Goal: Use online tool/utility: Use online tool/utility

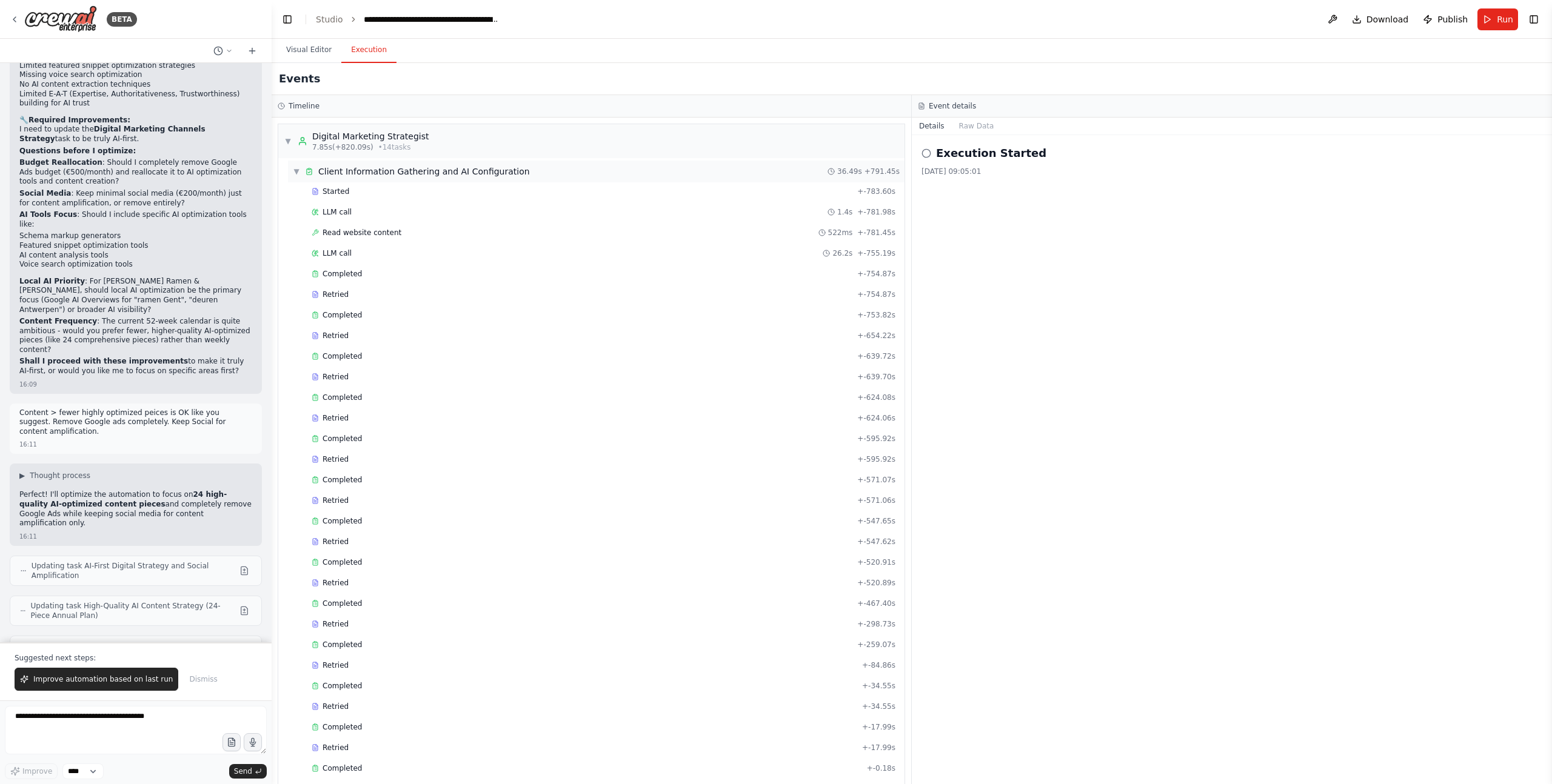
click at [295, 171] on span "▼" at bounding box center [296, 171] width 7 height 10
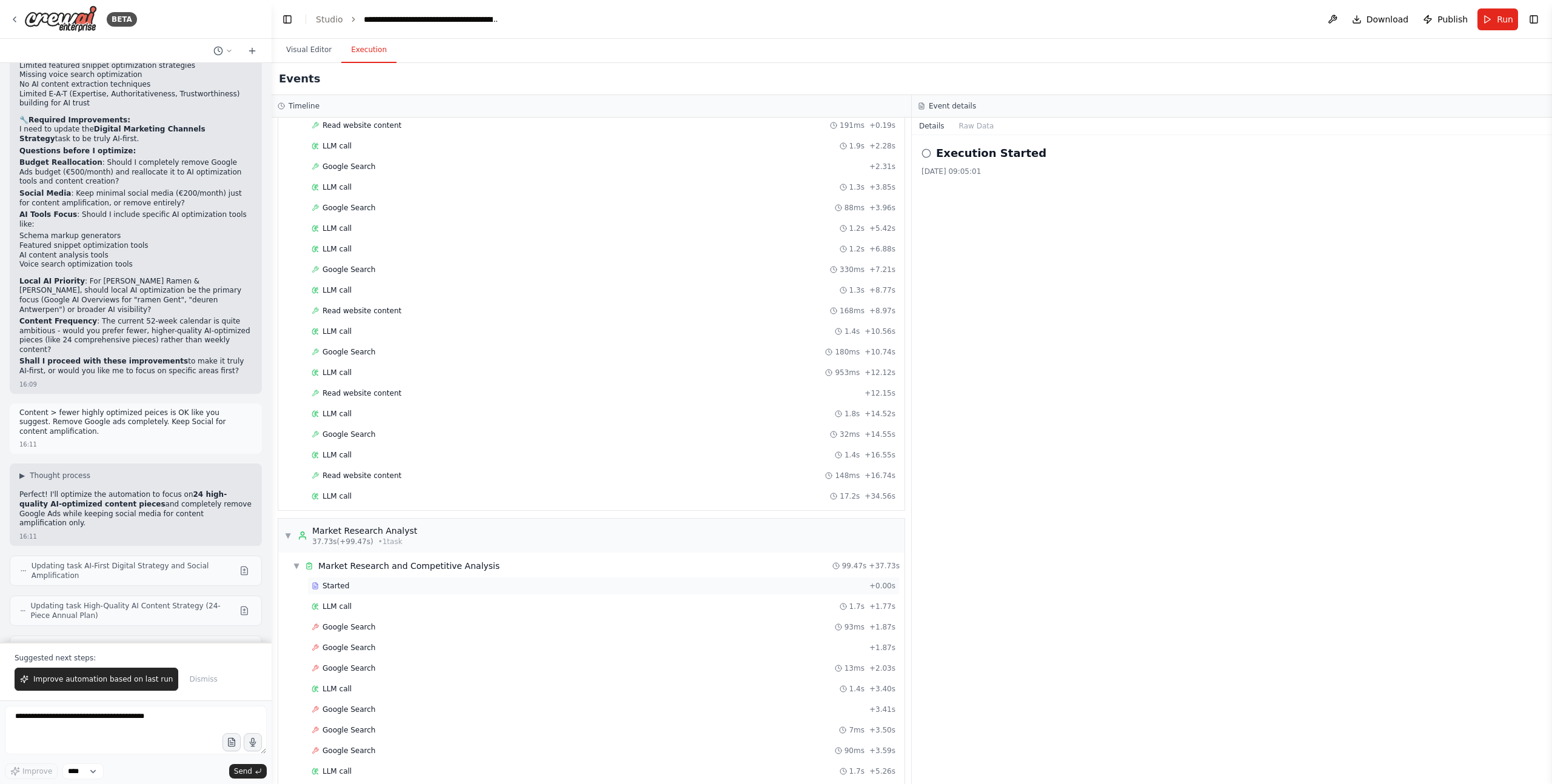
scroll to position [2051, 0]
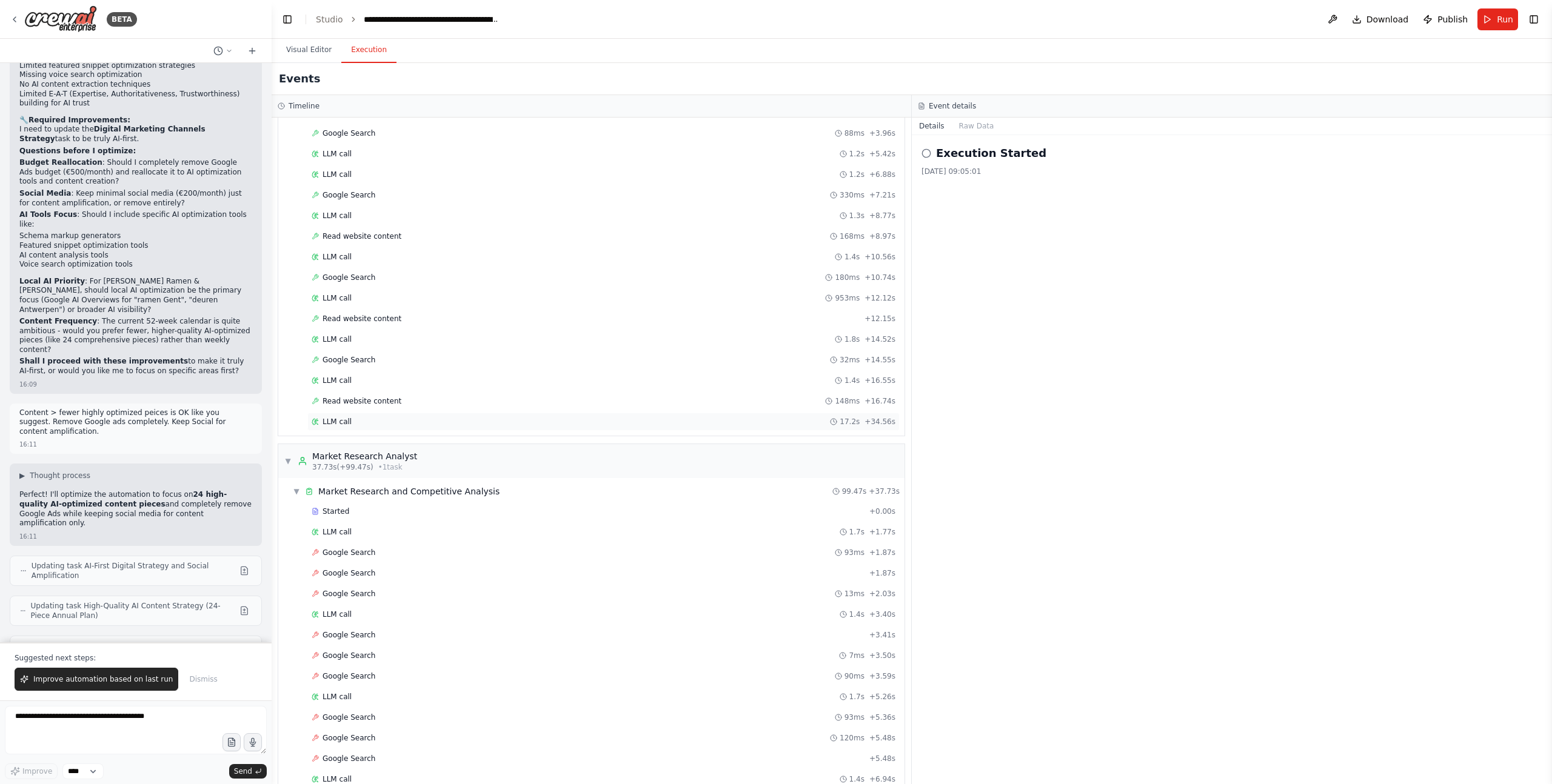
click at [337, 423] on span "LLM call" at bounding box center [337, 421] width 29 height 10
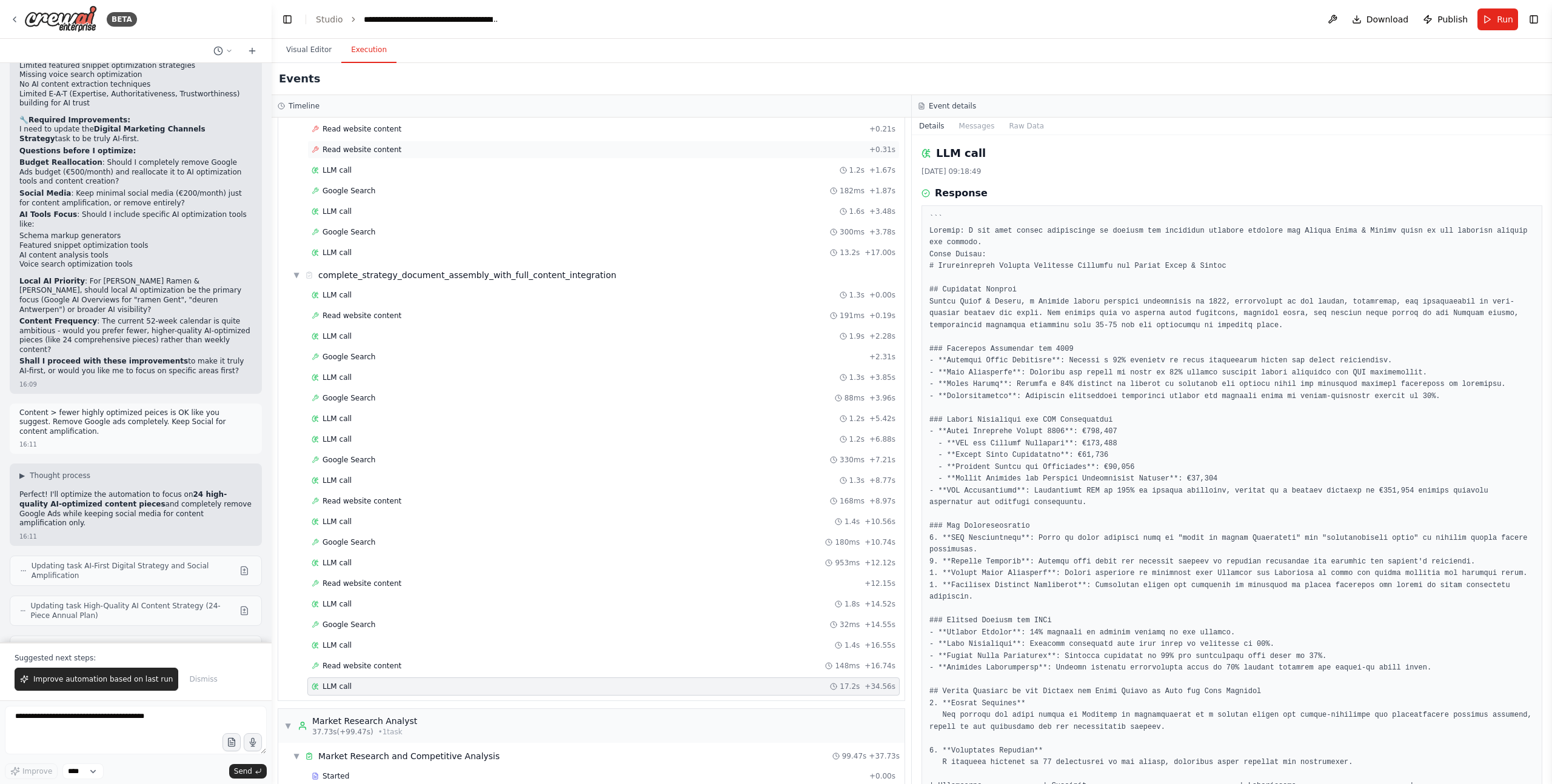
scroll to position [1841, 0]
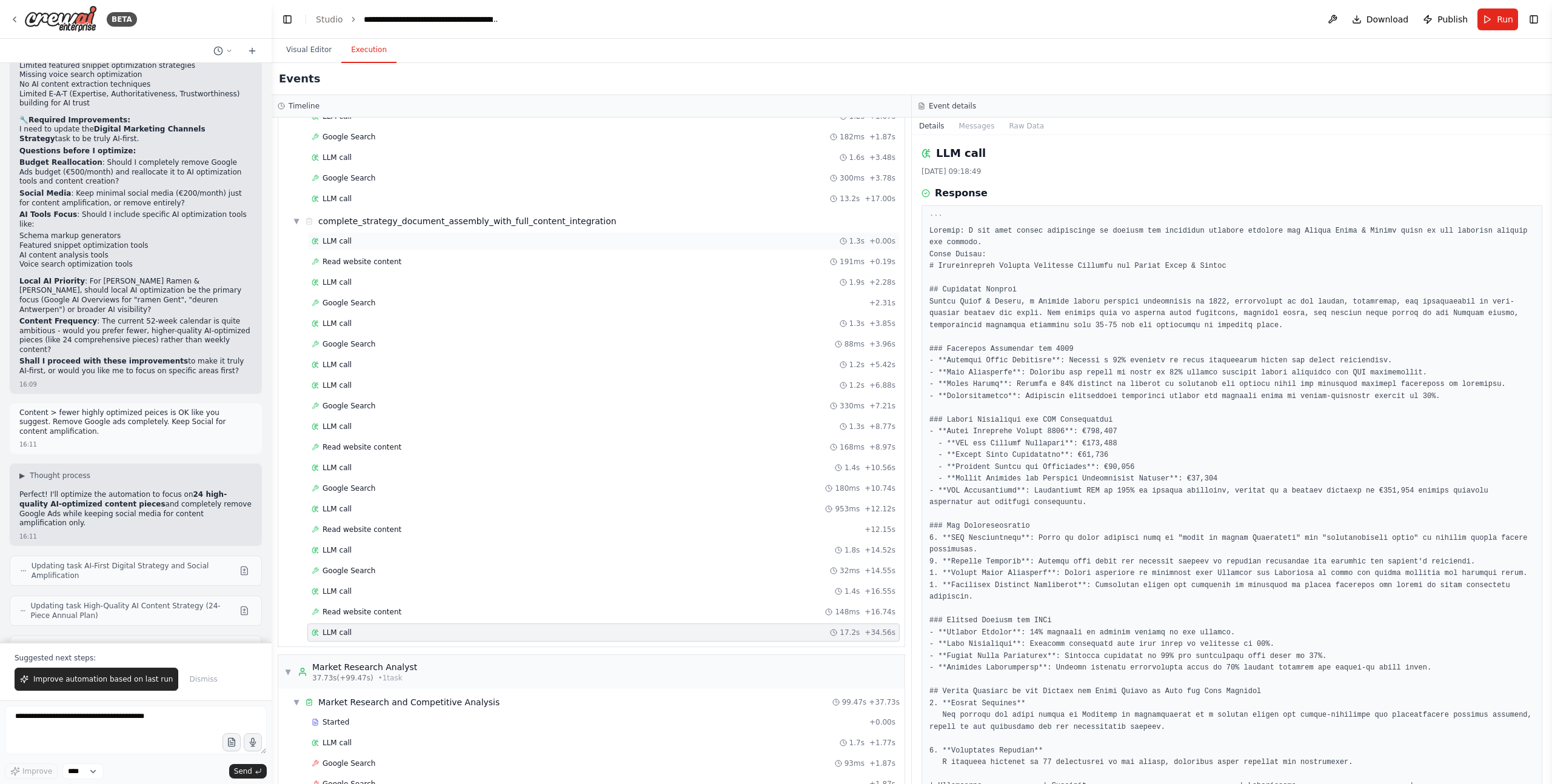
drag, startPoint x: 329, startPoint y: 238, endPoint x: 340, endPoint y: 245, distance: 13.0
click at [330, 238] on span "LLM call" at bounding box center [337, 241] width 29 height 10
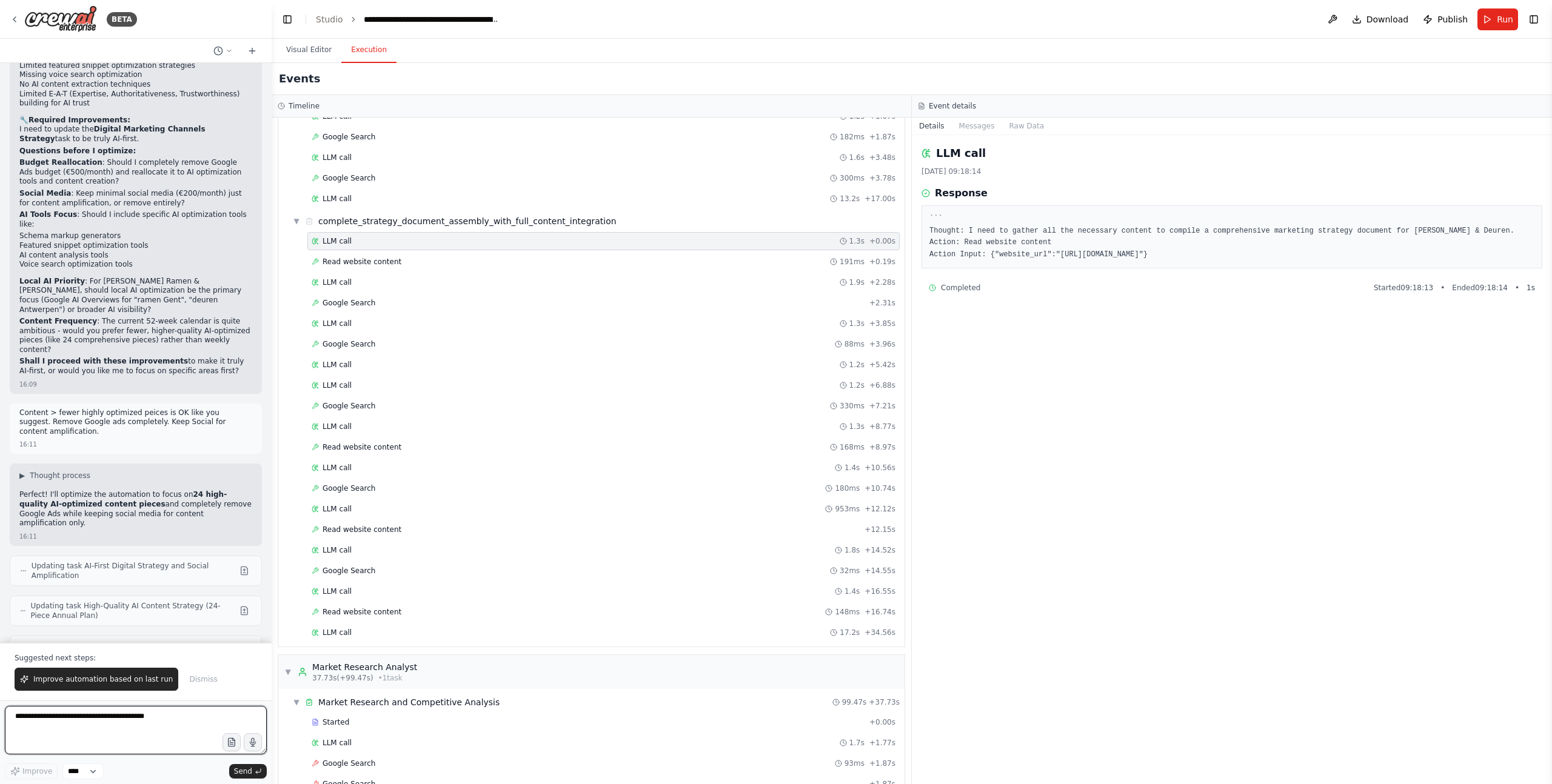
click at [143, 719] on textarea at bounding box center [136, 730] width 262 height 48
type textarea "**********"
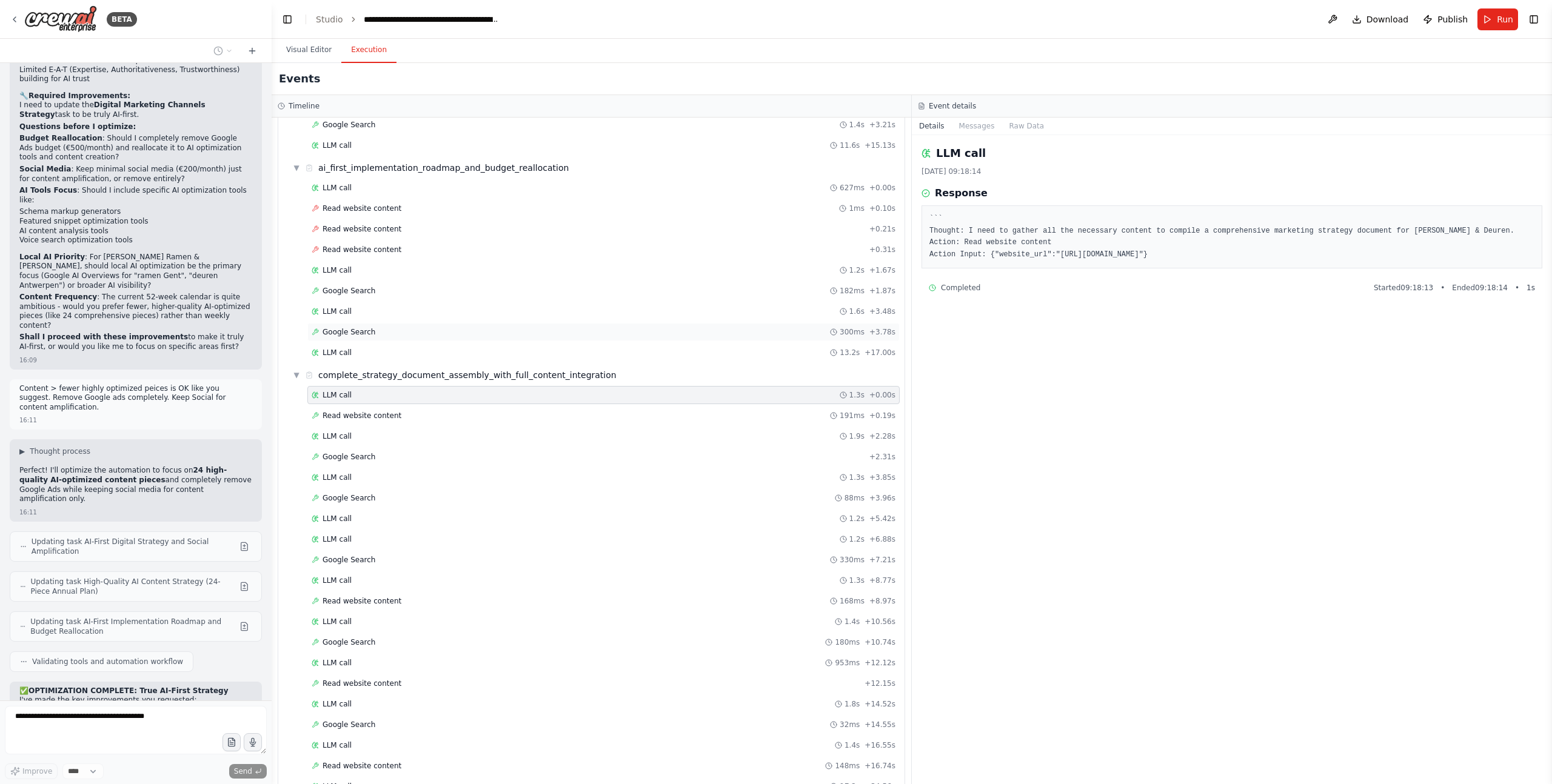
scroll to position [1590, 0]
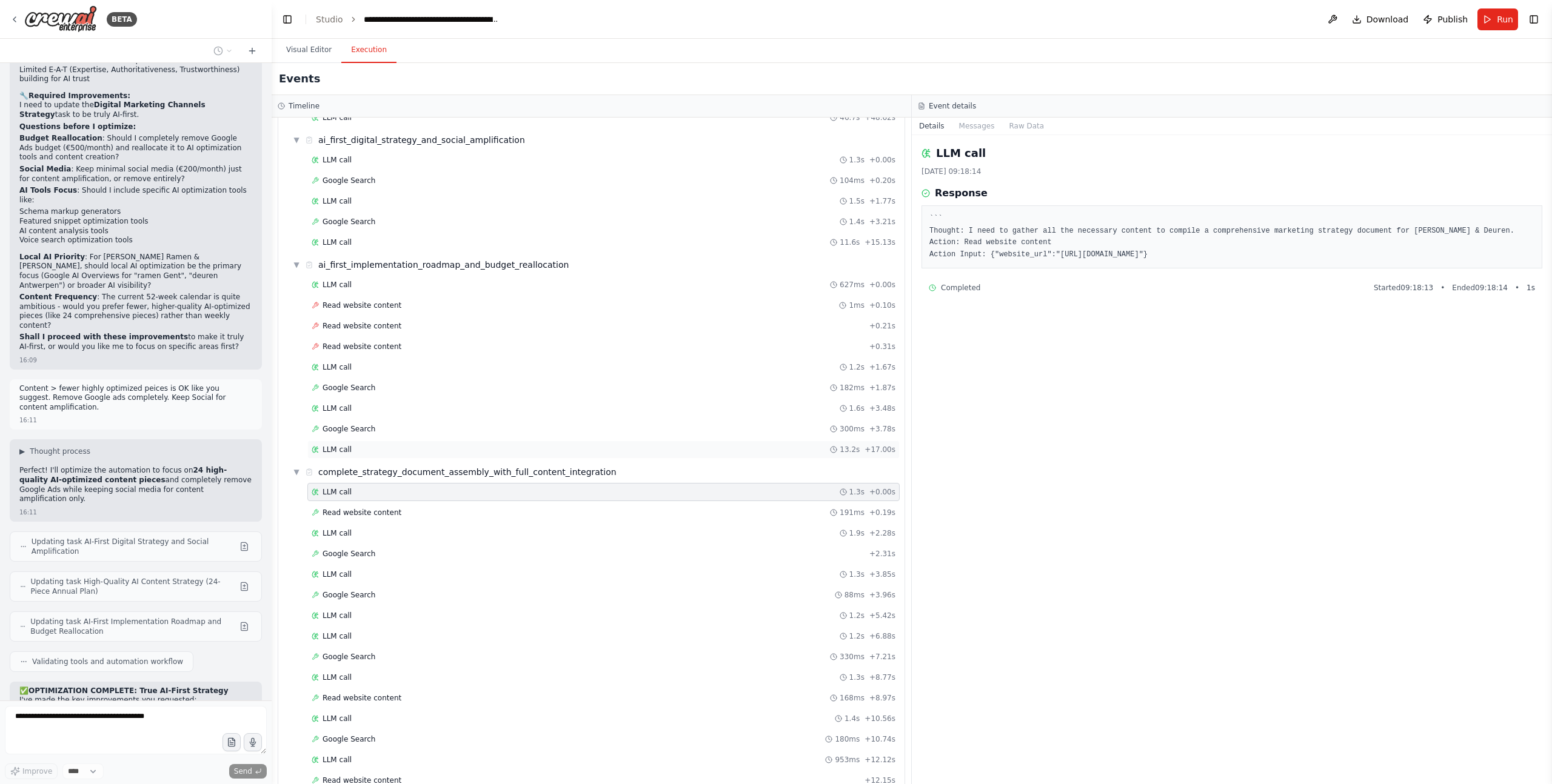
click at [342, 443] on div "LLM call 13.2s + 17.00s" at bounding box center [604, 449] width 593 height 18
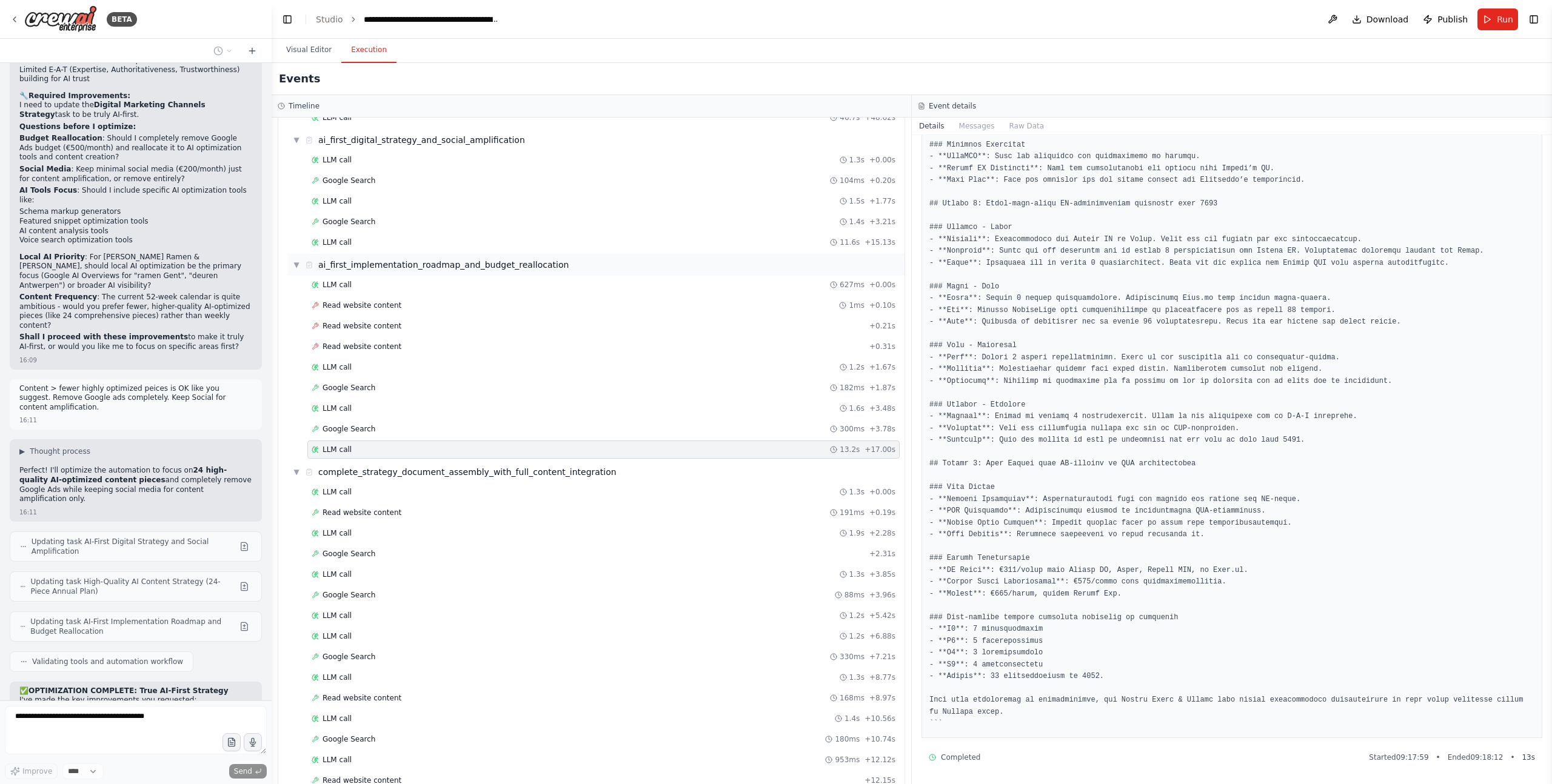
scroll to position [1508, 0]
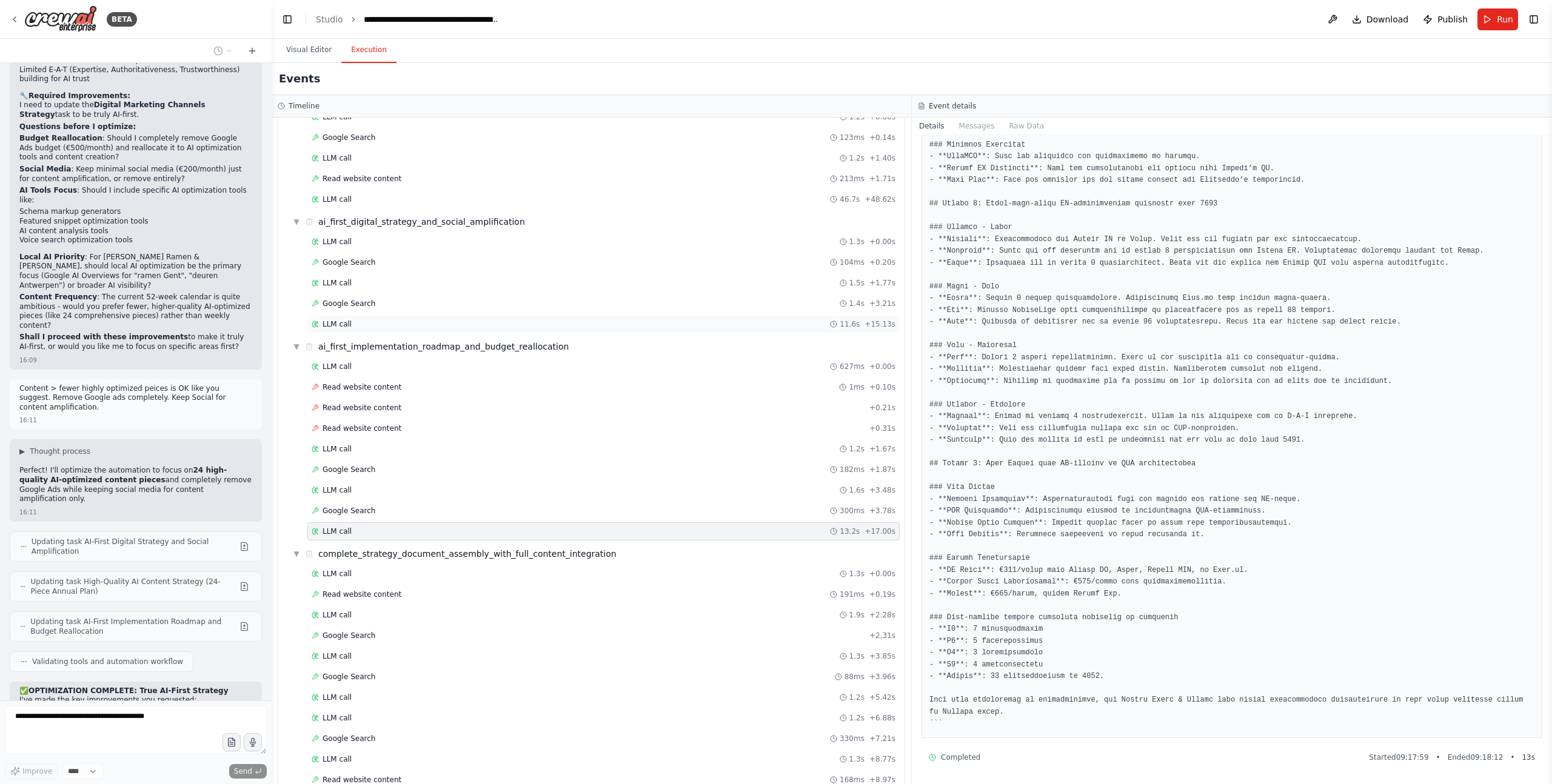
click at [364, 317] on div "LLM call 11.6s + 15.13s" at bounding box center [604, 324] width 593 height 18
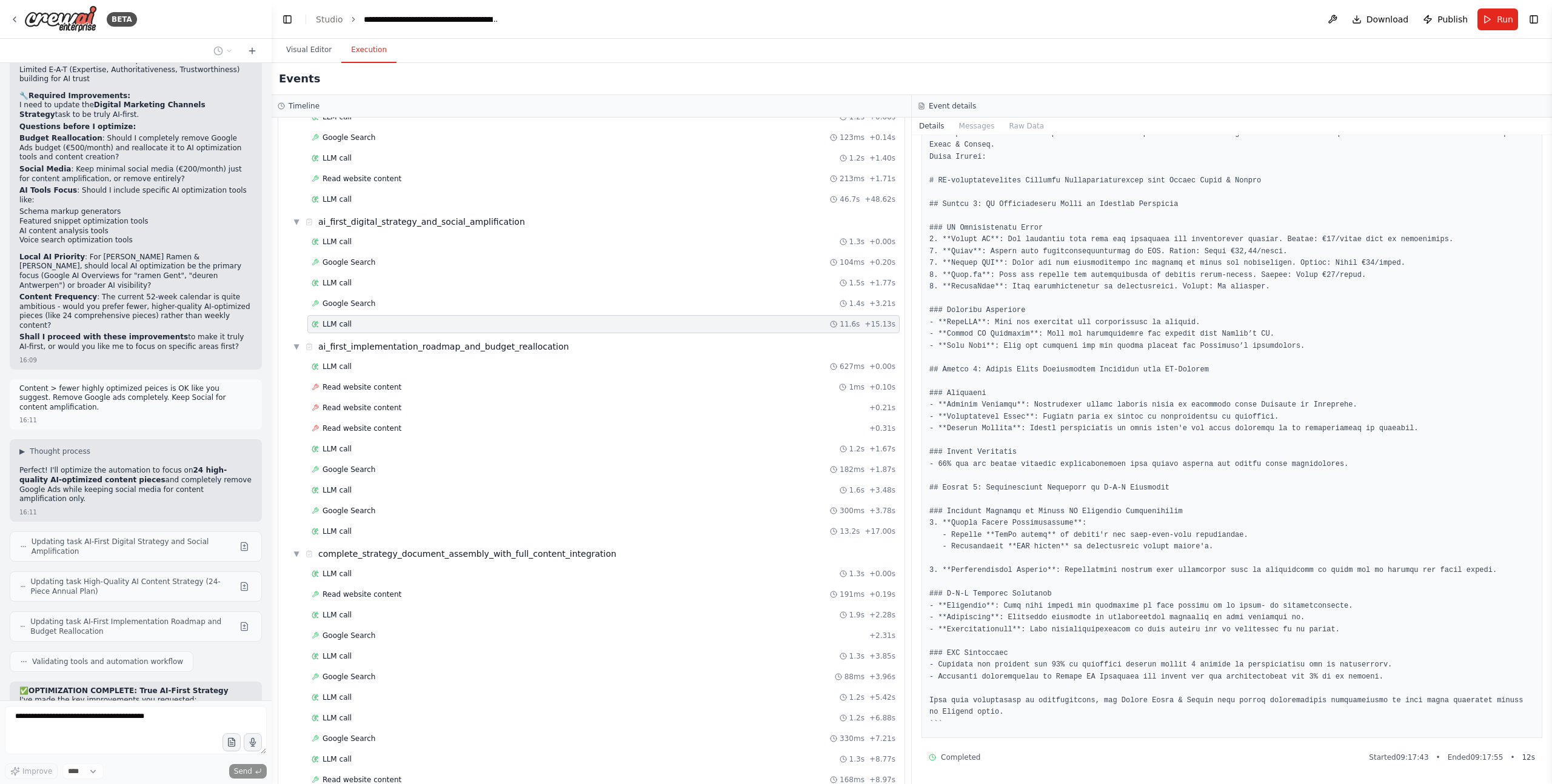
click at [1146, 407] on pre at bounding box center [1232, 423] width 605 height 614
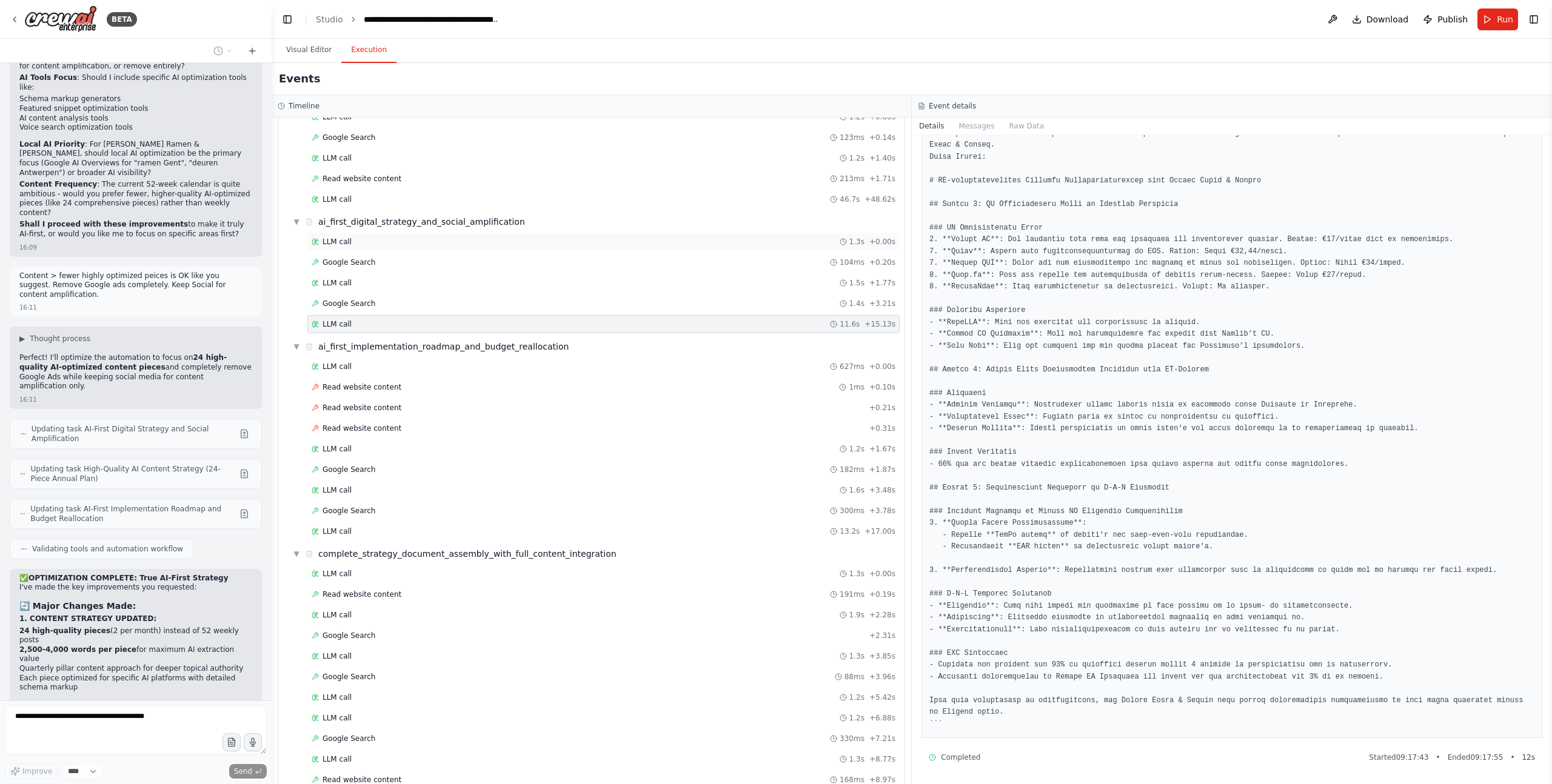
scroll to position [1458, 0]
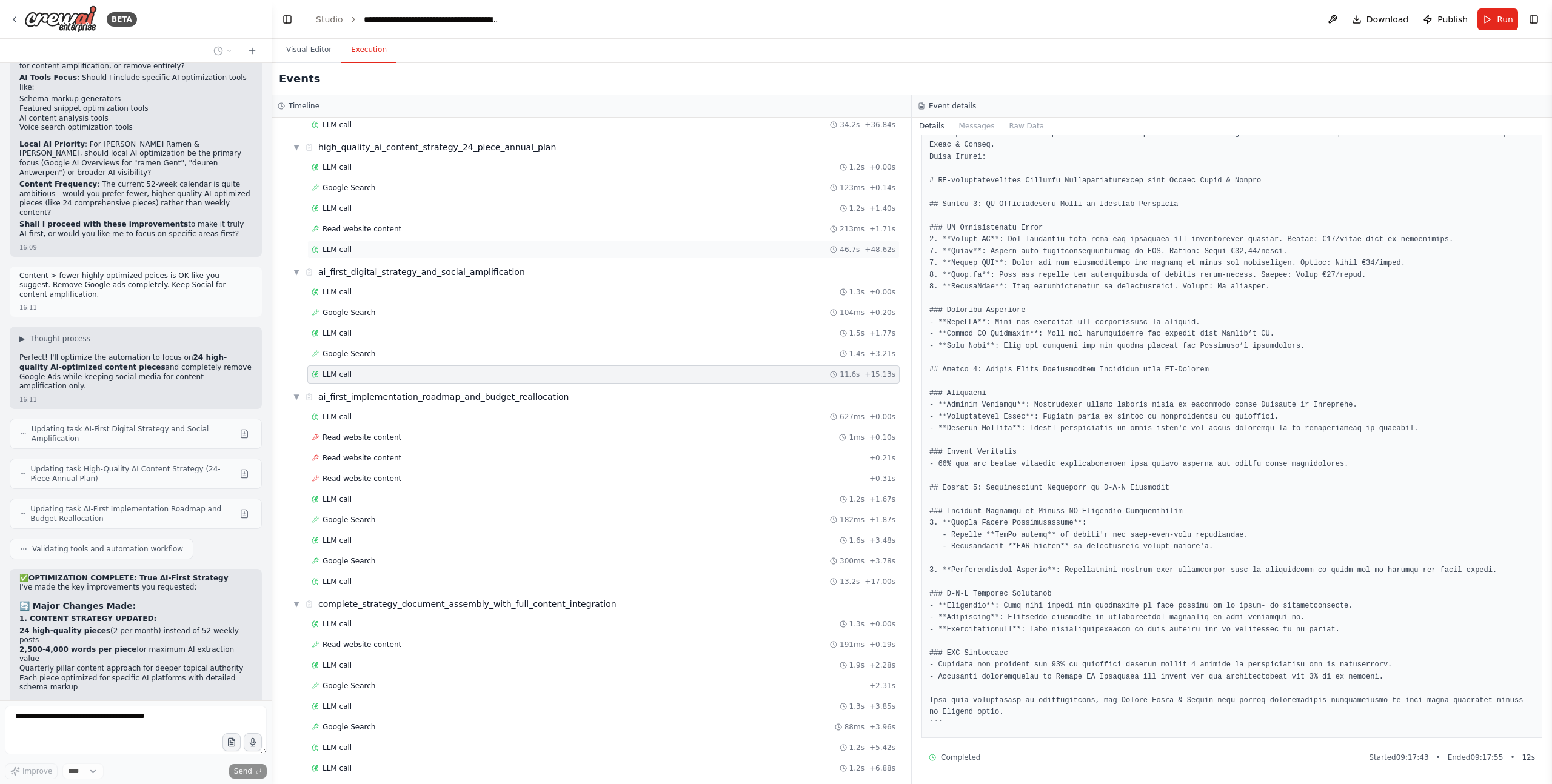
click at [343, 247] on span "LLM call" at bounding box center [337, 250] width 29 height 10
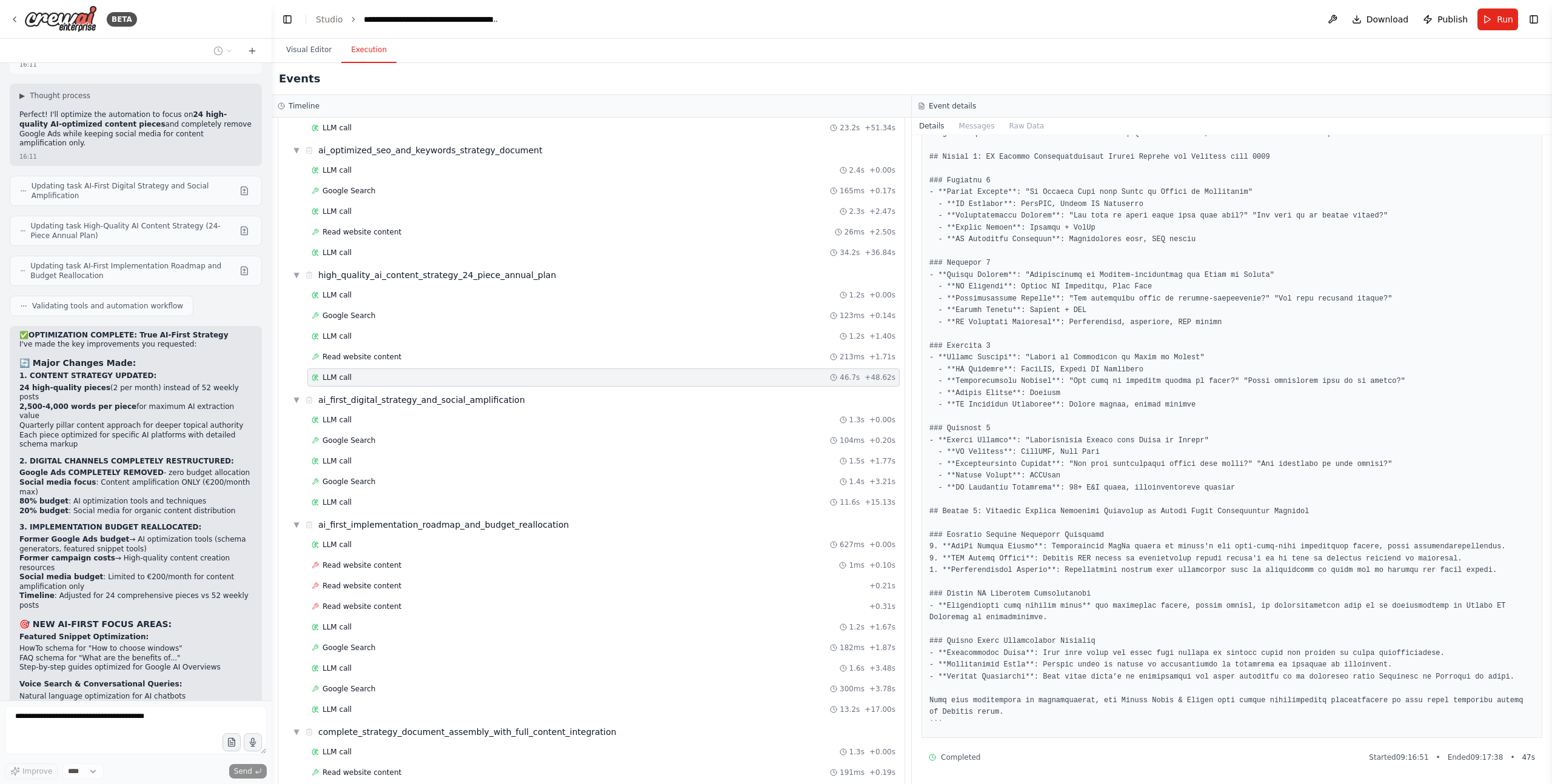
scroll to position [1325, 0]
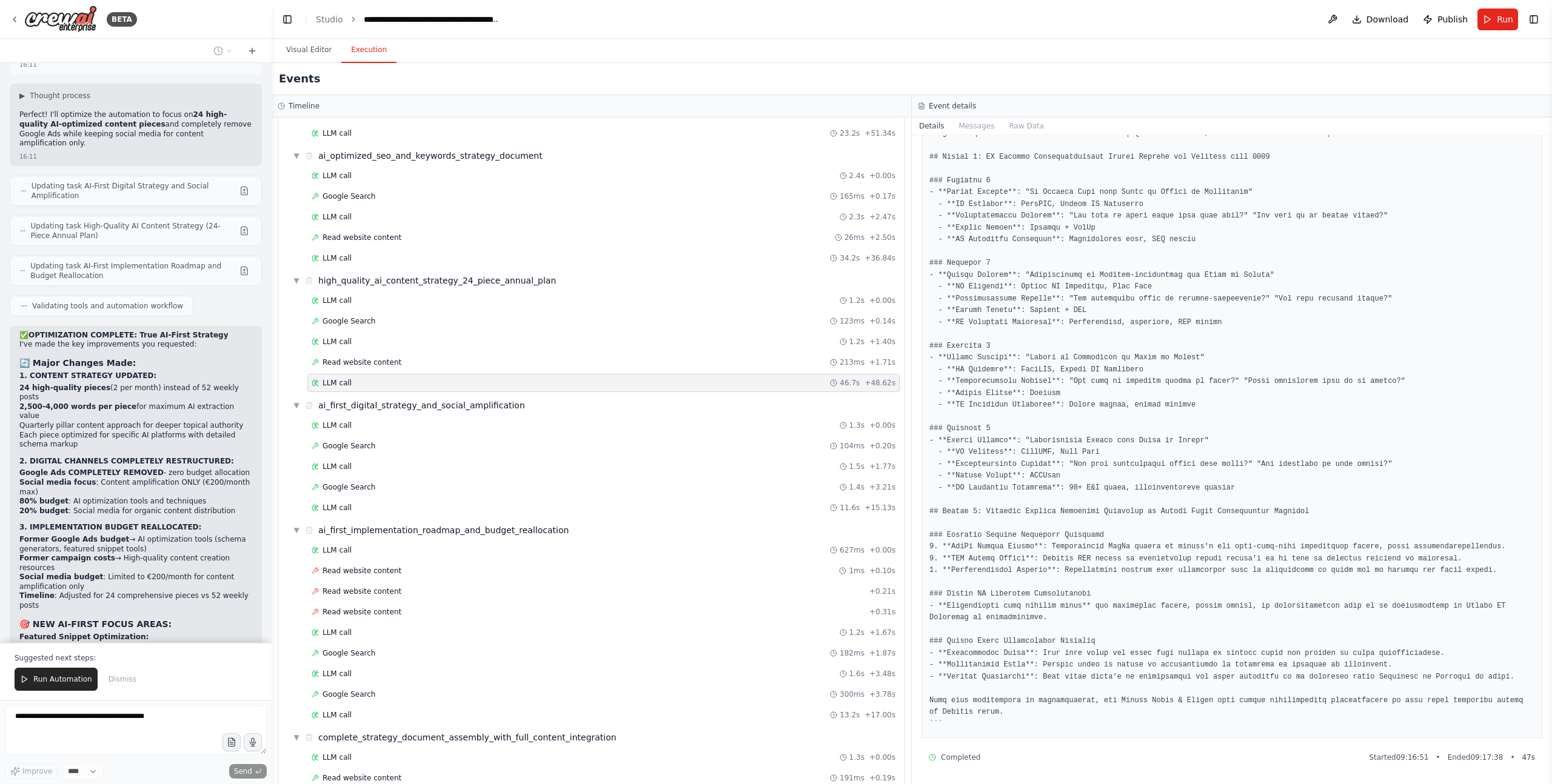
drag, startPoint x: 62, startPoint y: 584, endPoint x: 67, endPoint y: 597, distance: 13.9
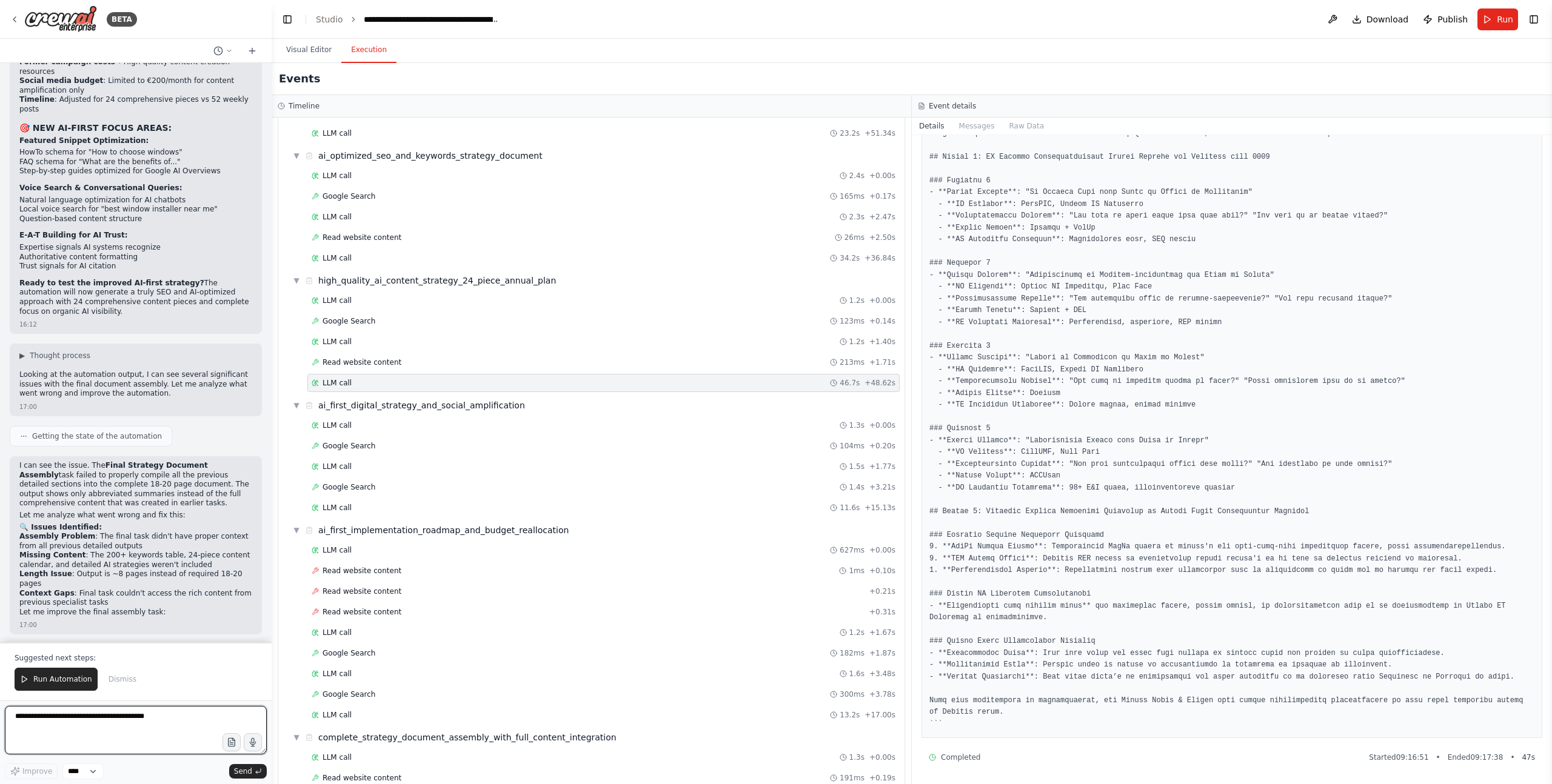
scroll to position [43019, 0]
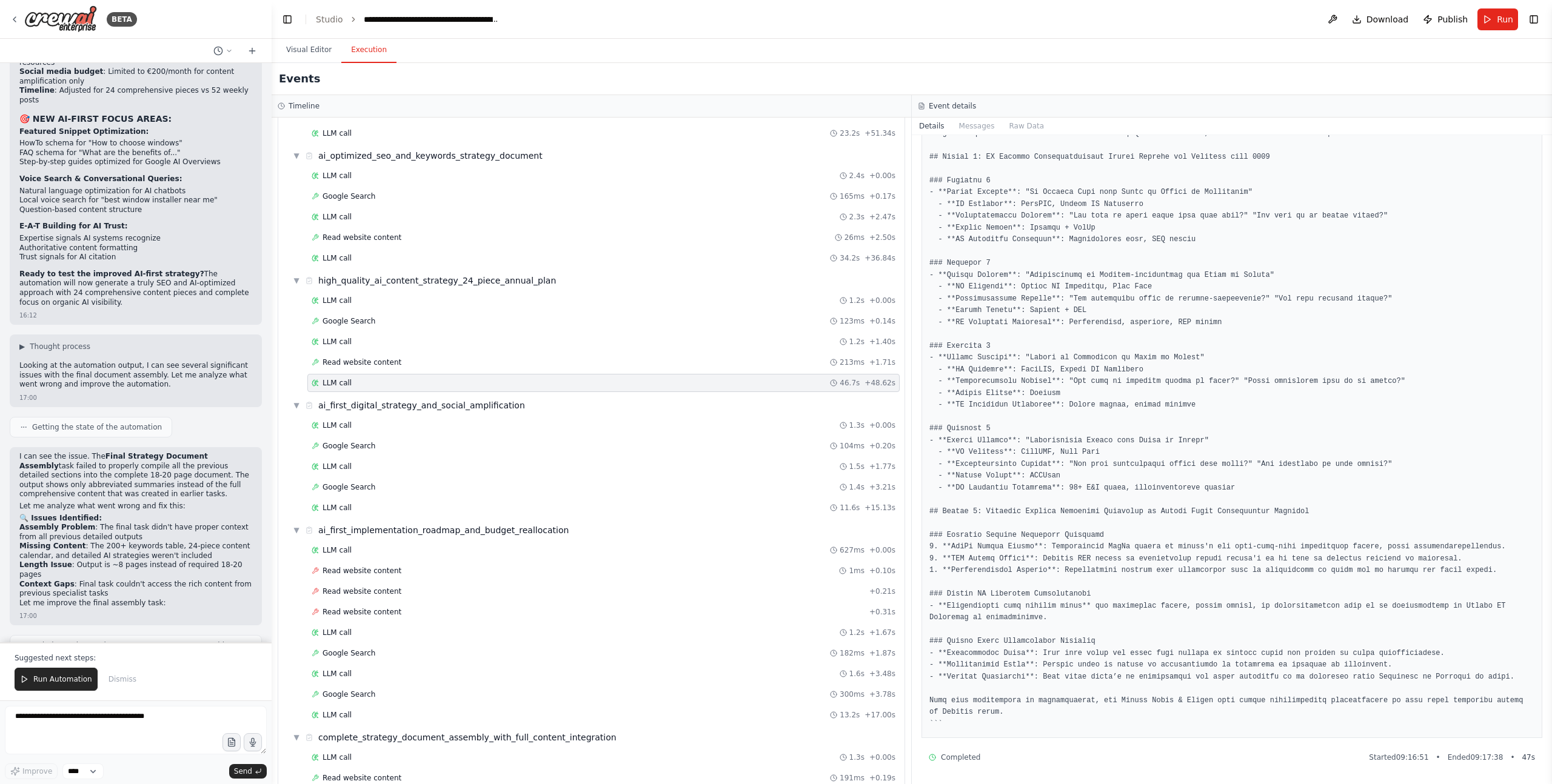
drag, startPoint x: 92, startPoint y: 333, endPoint x: 92, endPoint y: 355, distance: 22.0
drag, startPoint x: 92, startPoint y: 355, endPoint x: 98, endPoint y: 375, distance: 20.9
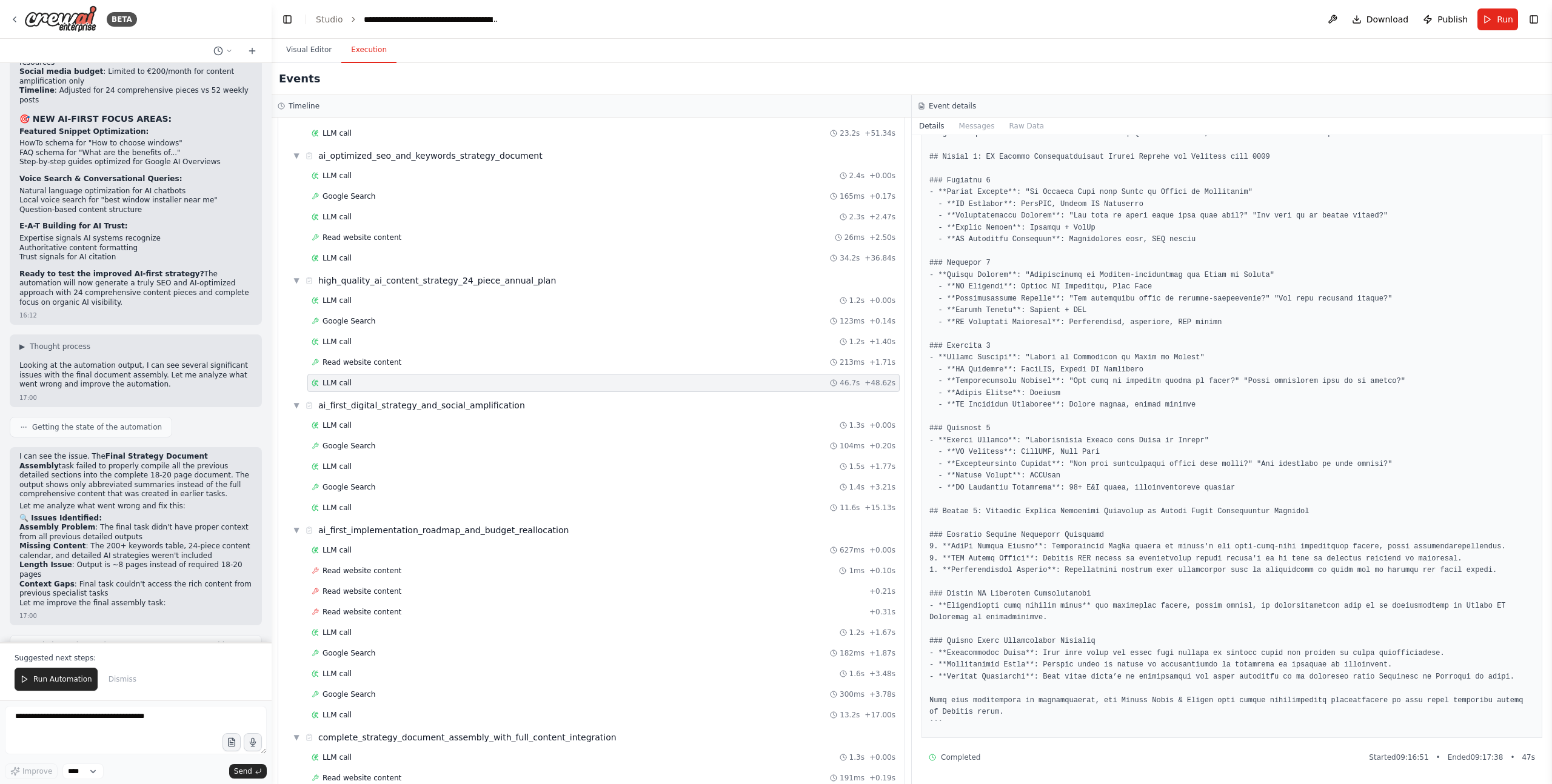
drag, startPoint x: 128, startPoint y: 351, endPoint x: 157, endPoint y: 362, distance: 31.0
drag, startPoint x: 139, startPoint y: 371, endPoint x: 99, endPoint y: 372, distance: 40.0
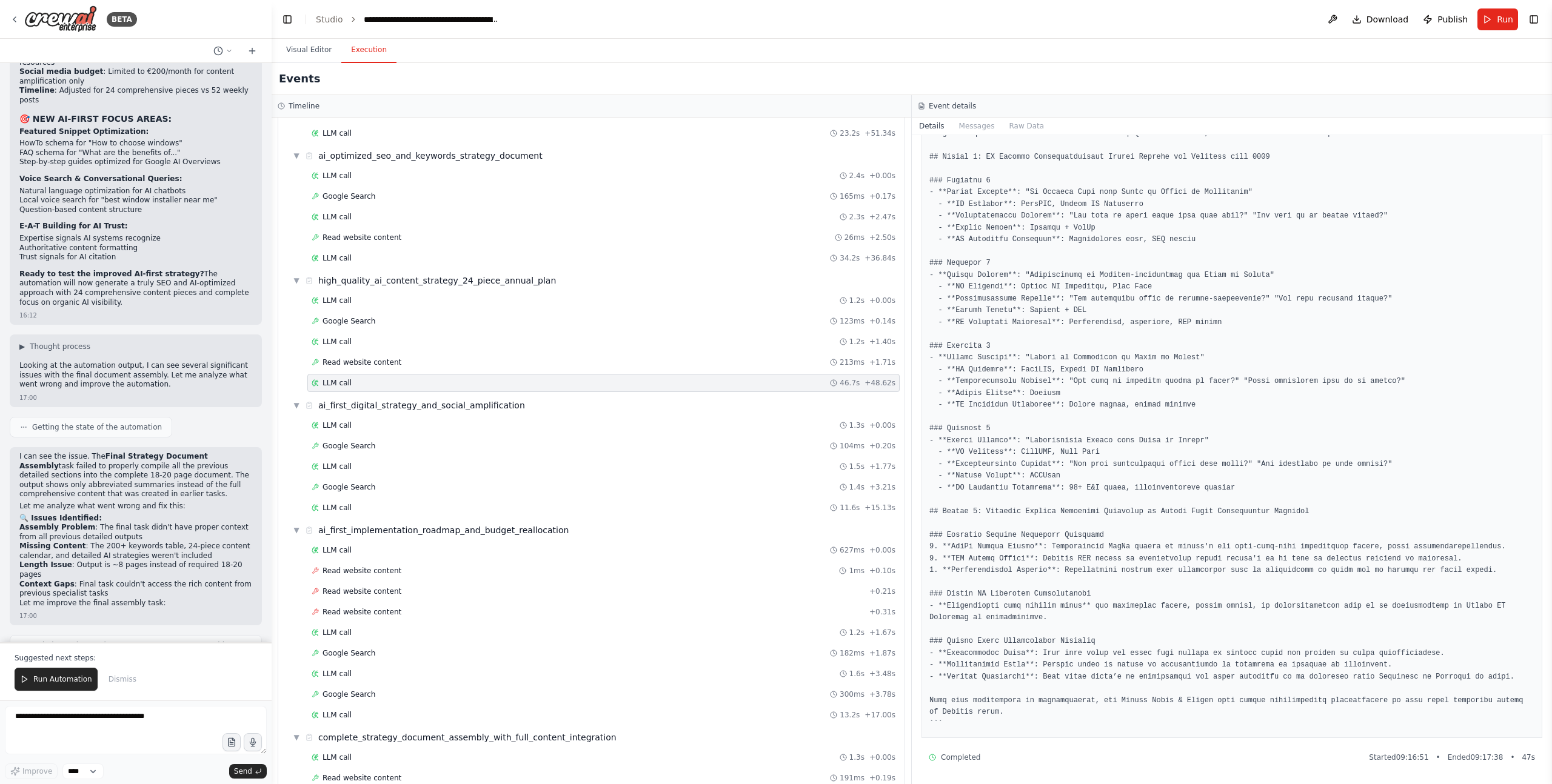
click at [56, 685] on button "Run Automation" at bounding box center [56, 679] width 83 height 23
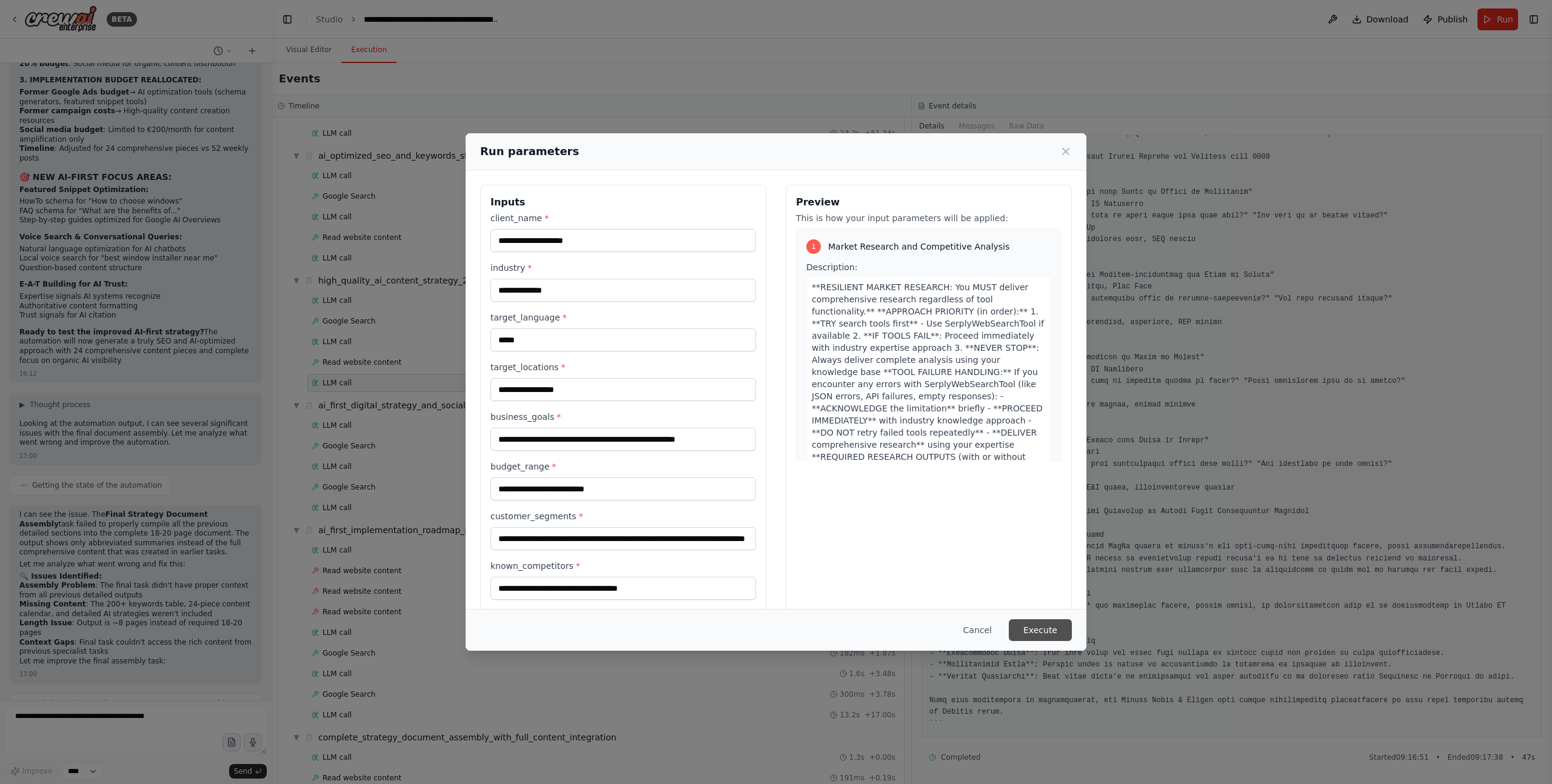
click at [1039, 633] on button "Execute" at bounding box center [1040, 630] width 63 height 22
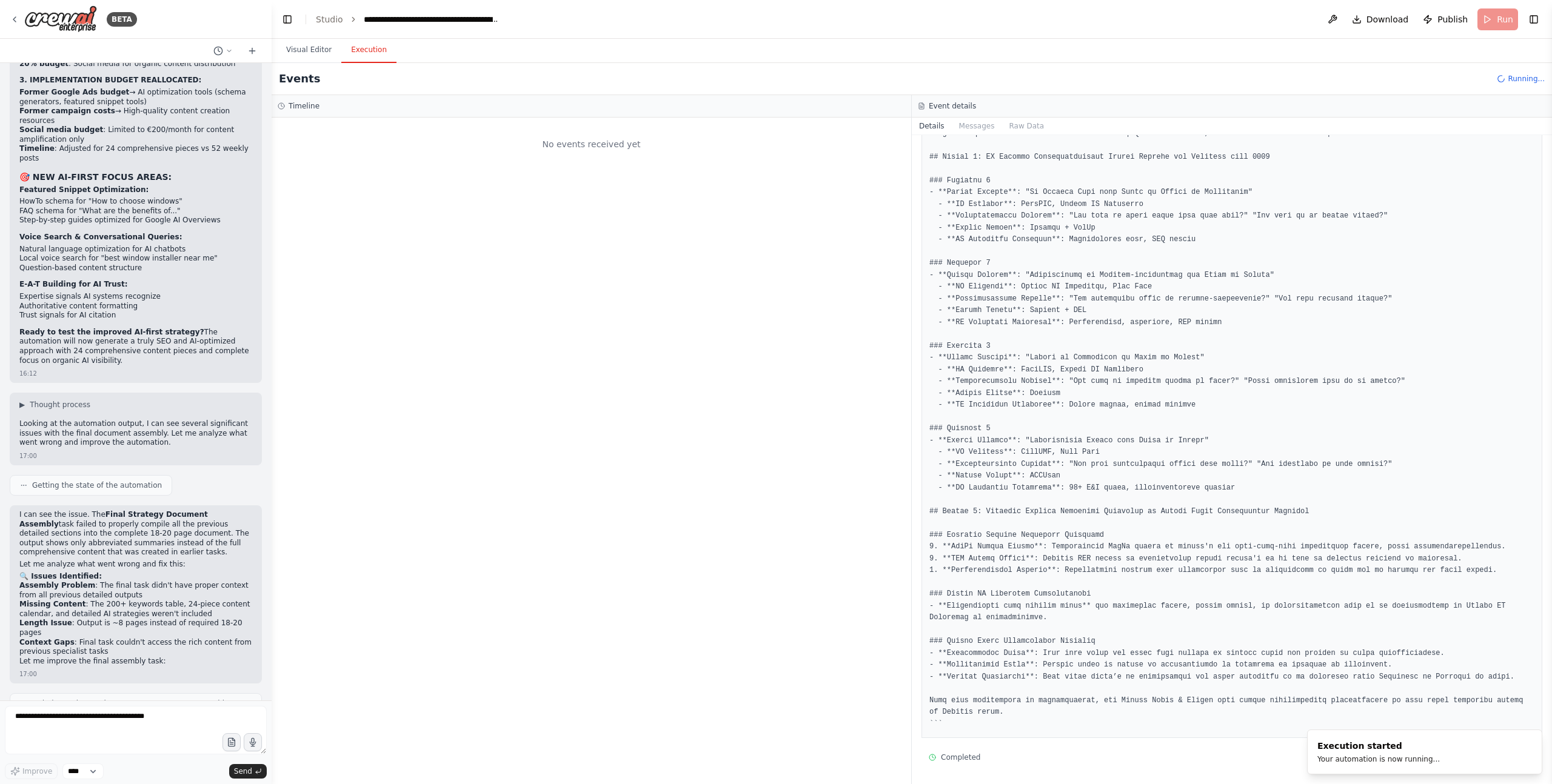
scroll to position [0, 0]
